Goal: Transaction & Acquisition: Subscribe to service/newsletter

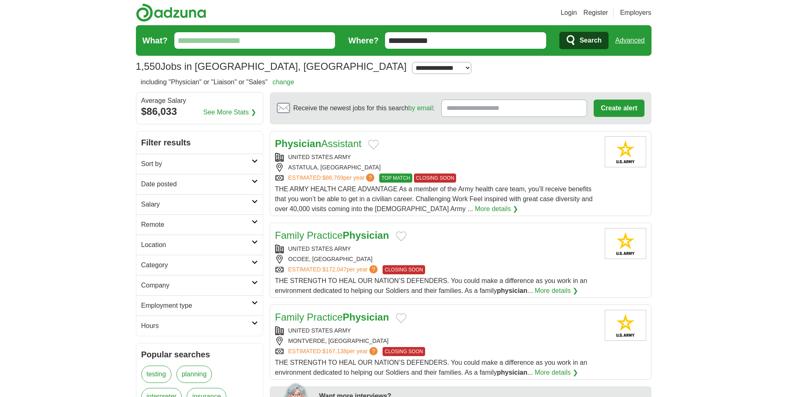
click at [252, 263] on icon at bounding box center [255, 262] width 6 height 4
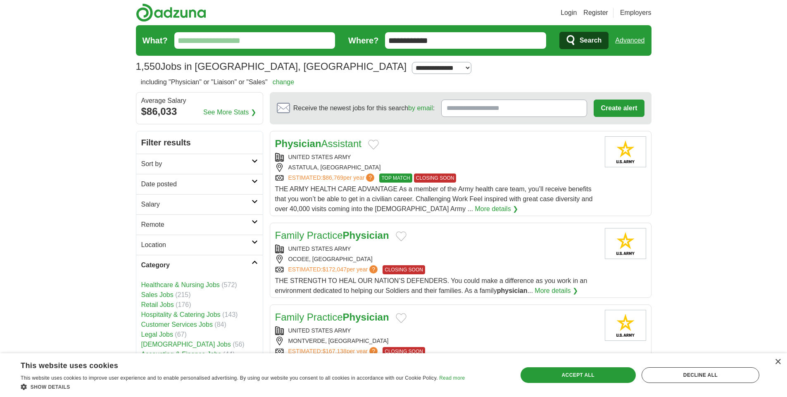
click at [181, 345] on link "[DEMOGRAPHIC_DATA] Jobs" at bounding box center [186, 344] width 90 height 7
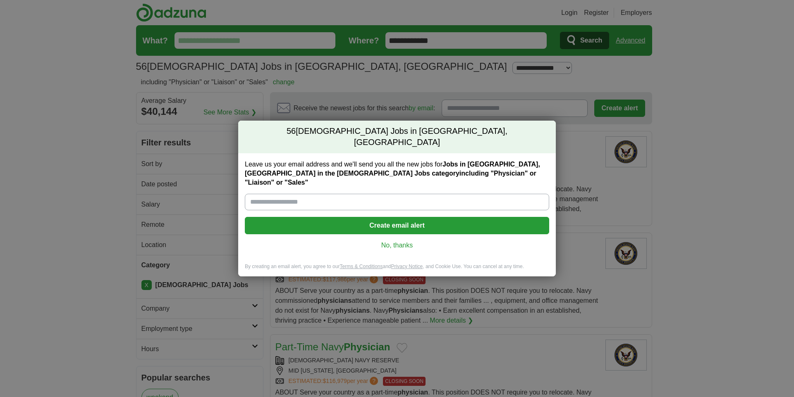
click at [280, 195] on input "Leave us your email address and we'll send you all the new jobs for Jobs in [GE…" at bounding box center [397, 202] width 304 height 17
type input "**********"
click at [420, 218] on button "Create email alert" at bounding box center [397, 225] width 304 height 17
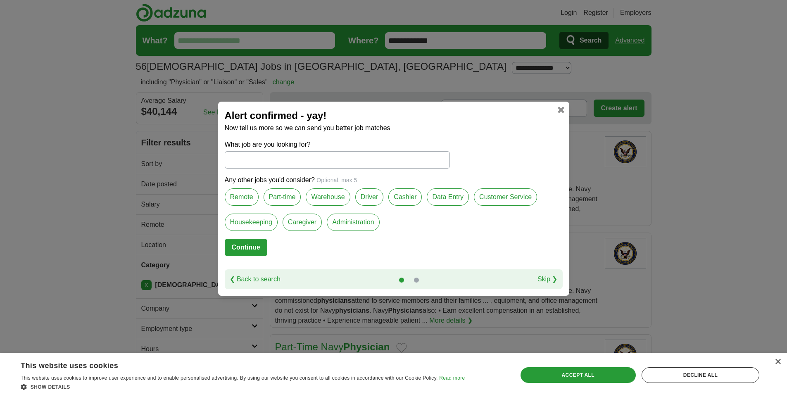
click at [281, 196] on label "Part-time" at bounding box center [283, 196] width 38 height 17
click at [253, 243] on button "Continue" at bounding box center [246, 247] width 43 height 17
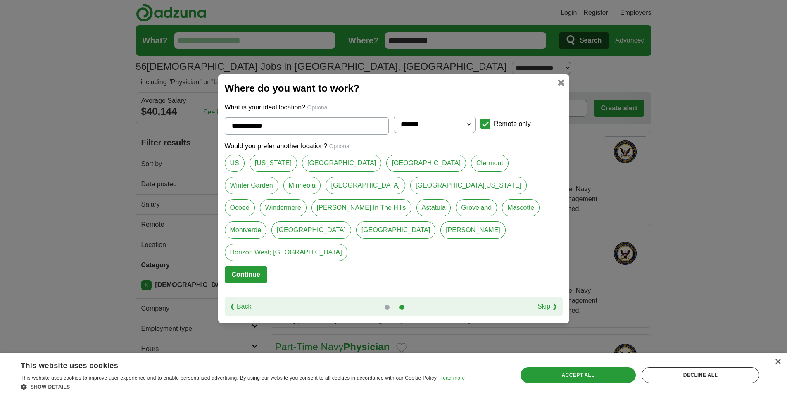
click at [244, 266] on button "Continue" at bounding box center [246, 274] width 43 height 17
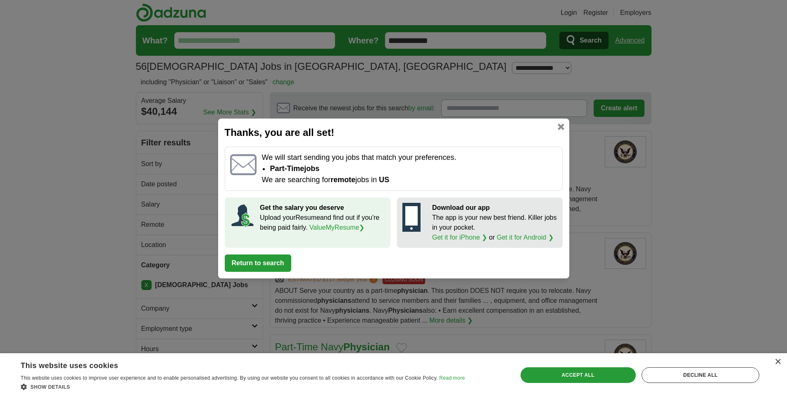
click at [560, 124] on link at bounding box center [561, 127] width 7 height 7
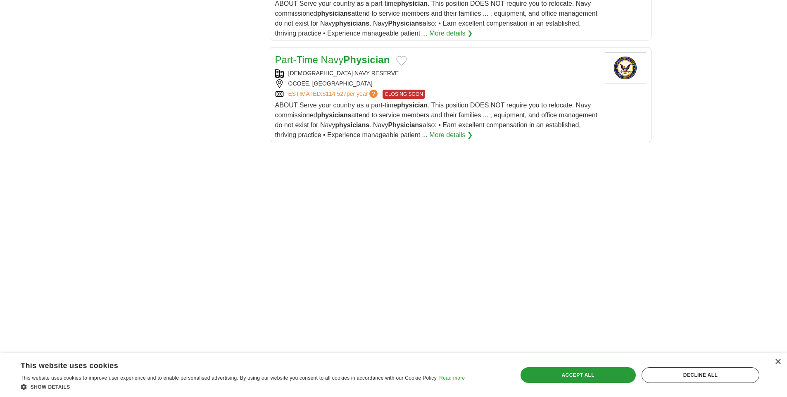
scroll to position [1116, 0]
